Goal: Task Accomplishment & Management: Manage account settings

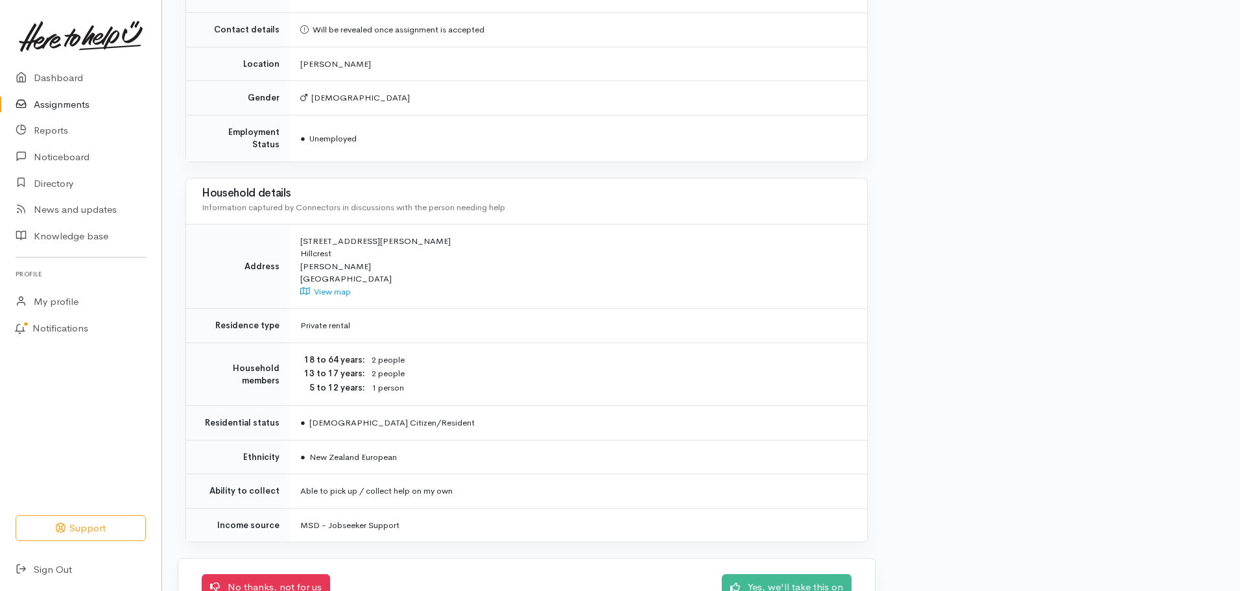
scroll to position [709, 0]
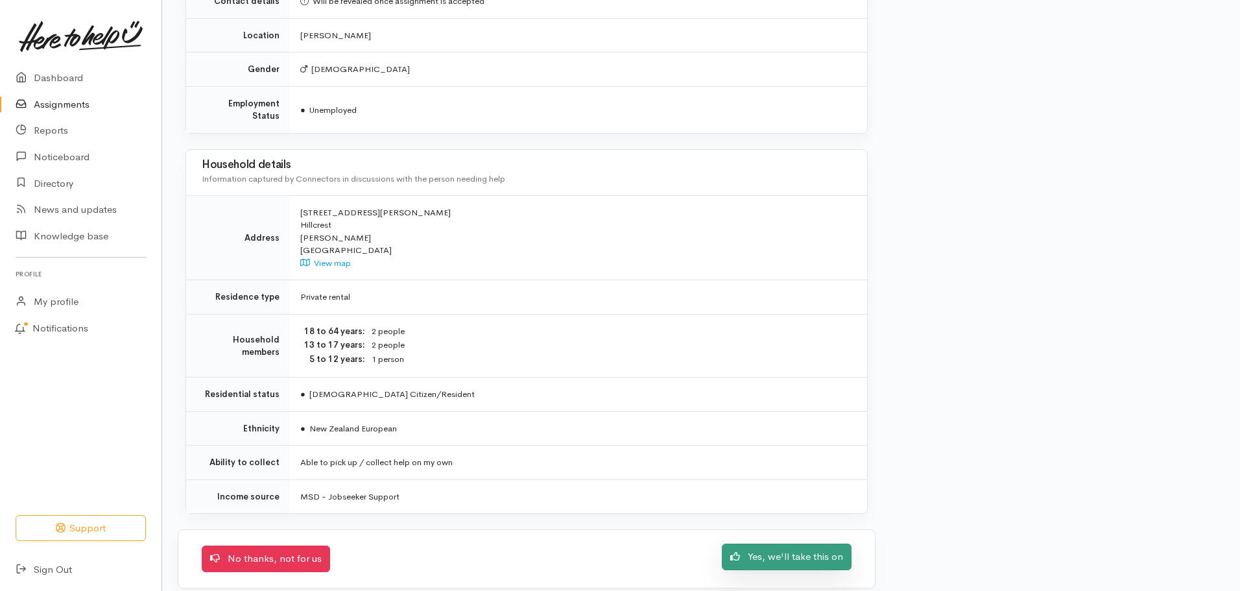
click at [774, 545] on link "Yes, we'll take this on" at bounding box center [787, 556] width 130 height 27
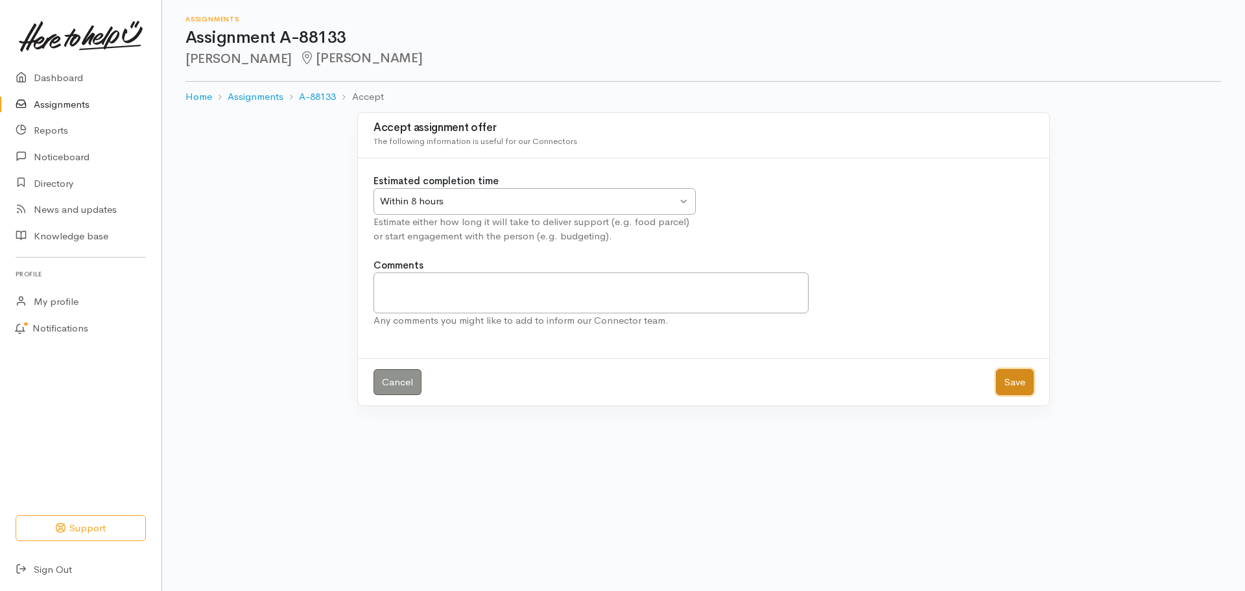
click at [1010, 373] on button "Save" at bounding box center [1015, 382] width 38 height 27
